Goal: Check status: Check status

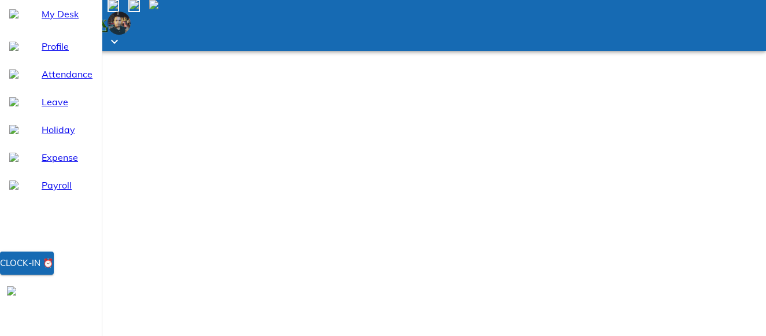
select select "9"
click at [64, 109] on span "Leave" at bounding box center [67, 102] width 51 height 14
select select "9"
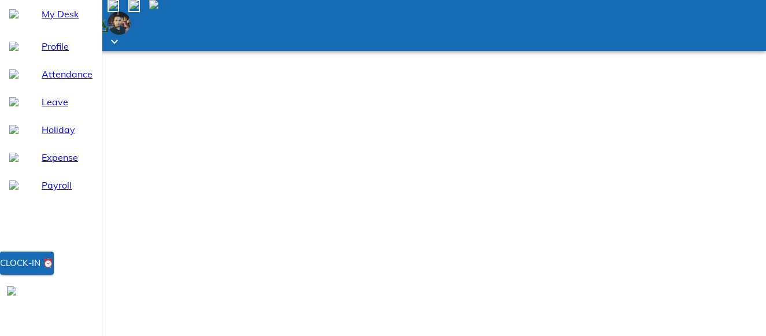
click at [72, 81] on span "Attendance" at bounding box center [67, 74] width 51 height 14
select select "9"
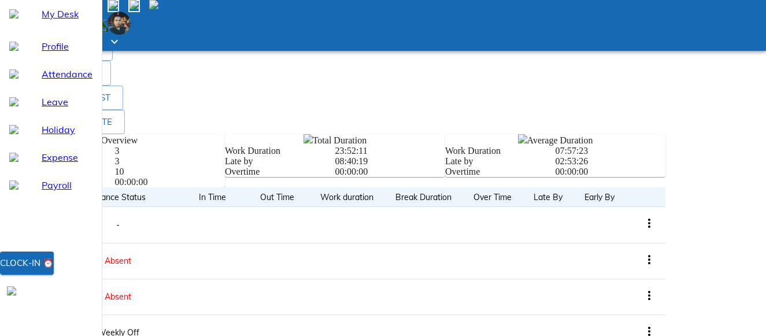
scroll to position [405, 0]
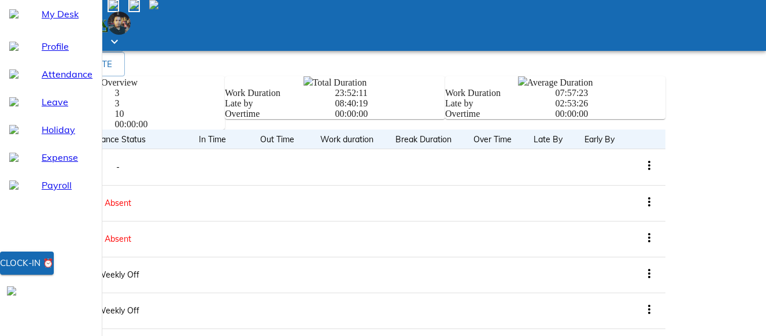
drag, startPoint x: 315, startPoint y: 235, endPoint x: 211, endPoint y: 231, distance: 104.1
drag, startPoint x: 211, startPoint y: 231, endPoint x: 186, endPoint y: 261, distance: 39.4
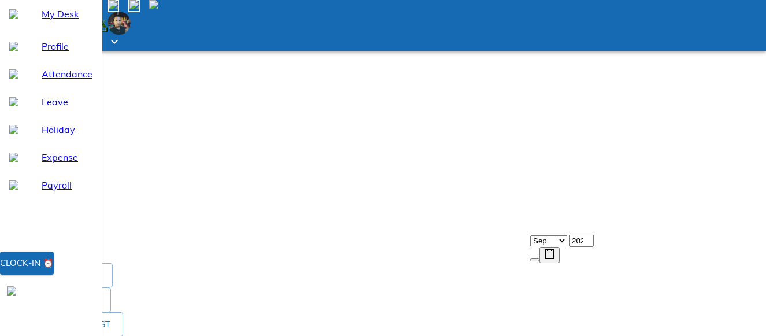
scroll to position [116, 0]
click at [55, 53] on span "Profile" at bounding box center [67, 46] width 51 height 14
click at [52, 81] on span "Attendance" at bounding box center [67, 74] width 51 height 14
select select "9"
